Goal: Task Accomplishment & Management: Use online tool/utility

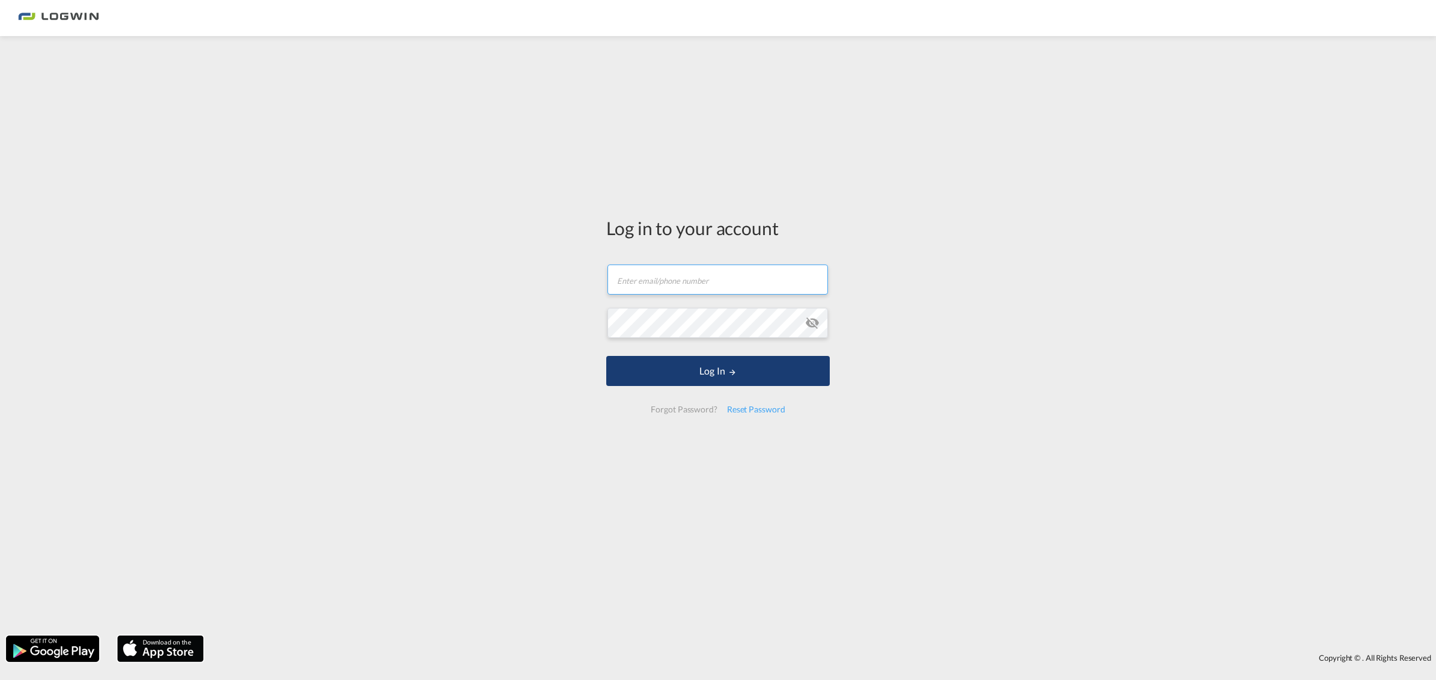
type input "narda.montoya@logwin-logistics.com"
click at [726, 372] on button "Log In" at bounding box center [717, 371] width 223 height 30
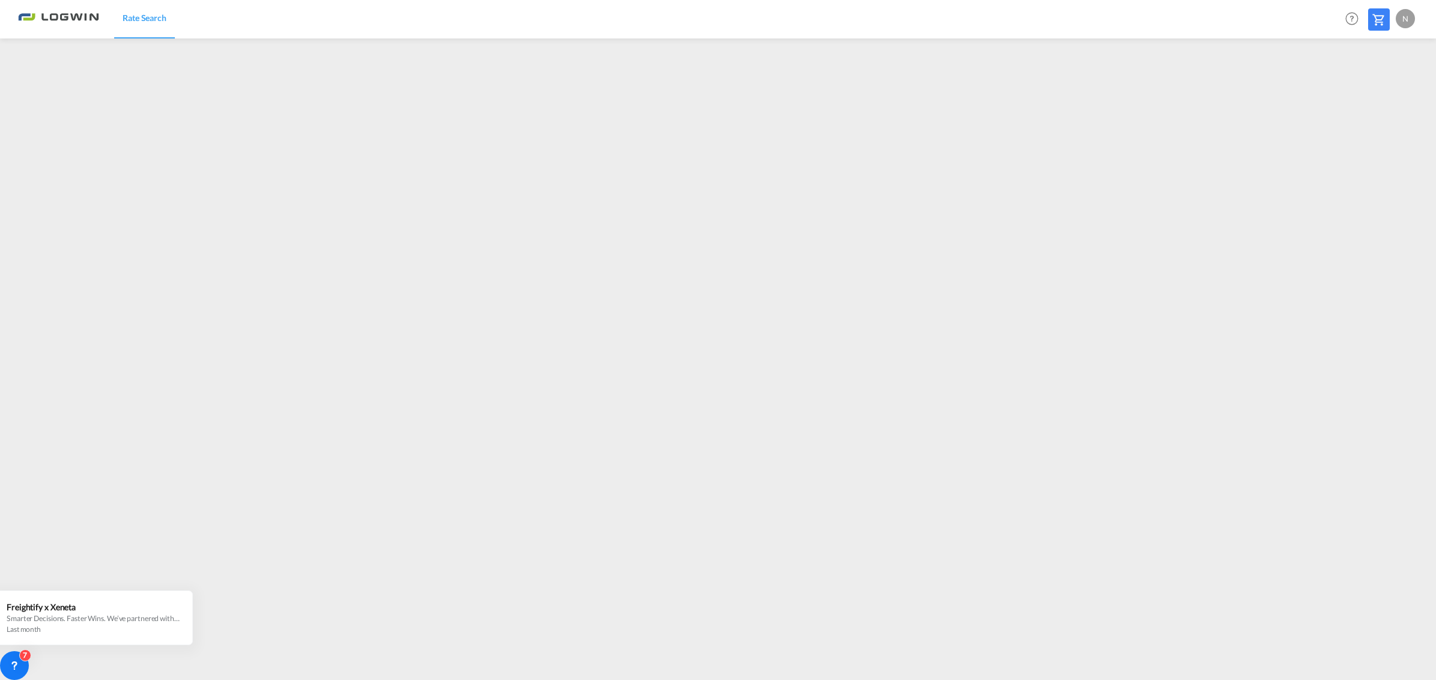
click at [1380, 28] on div at bounding box center [1379, 19] width 22 height 22
